Goal: Task Accomplishment & Management: Complete application form

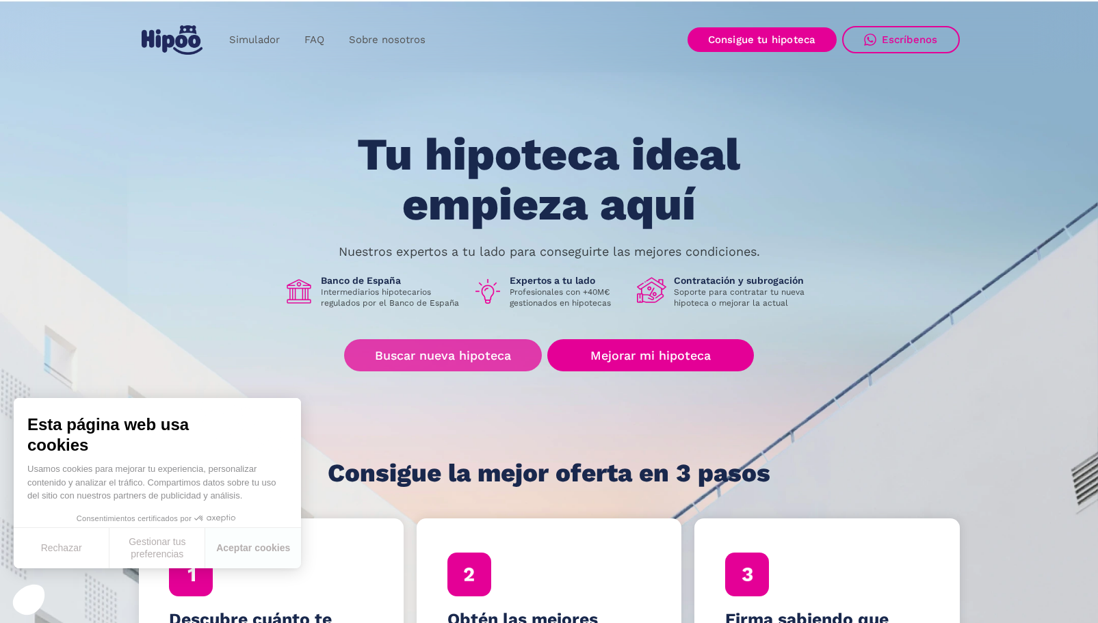
click at [481, 361] on link "Buscar nueva hipoteca" at bounding box center [443, 355] width 198 height 32
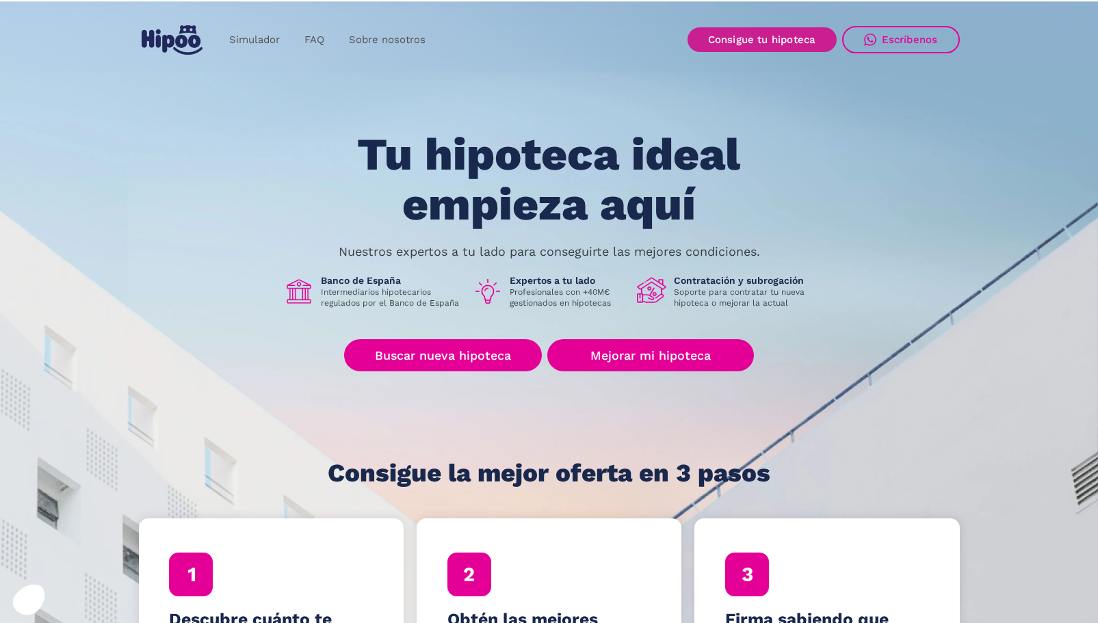
click at [750, 30] on link "Consigue tu hipoteca" at bounding box center [762, 39] width 149 height 25
